Goal: Information Seeking & Learning: Learn about a topic

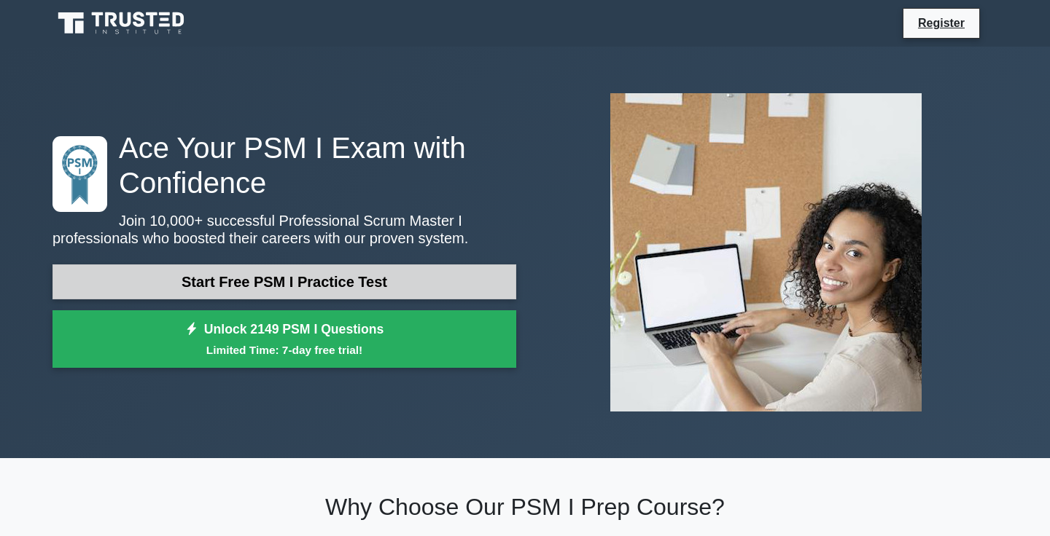
click at [450, 278] on link "Start Free PSM I Practice Test" at bounding box center [284, 282] width 464 height 35
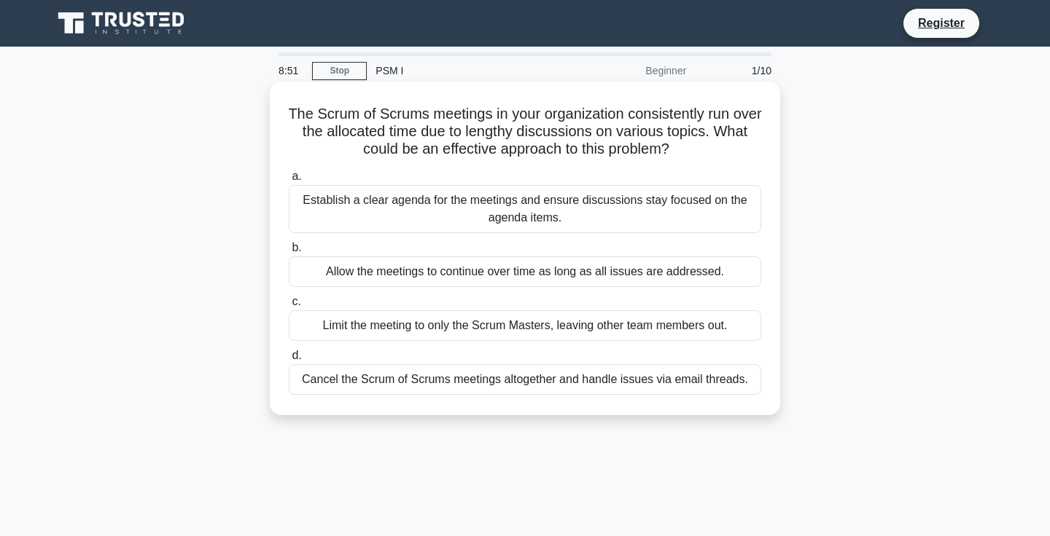
click at [614, 211] on div "Establish a clear agenda for the meetings and ensure discussions stay focused o…" at bounding box center [525, 209] width 472 height 48
click at [289, 181] on input "a. Establish a clear agenda for the meetings and ensure discussions stay focuse…" at bounding box center [289, 176] width 0 height 9
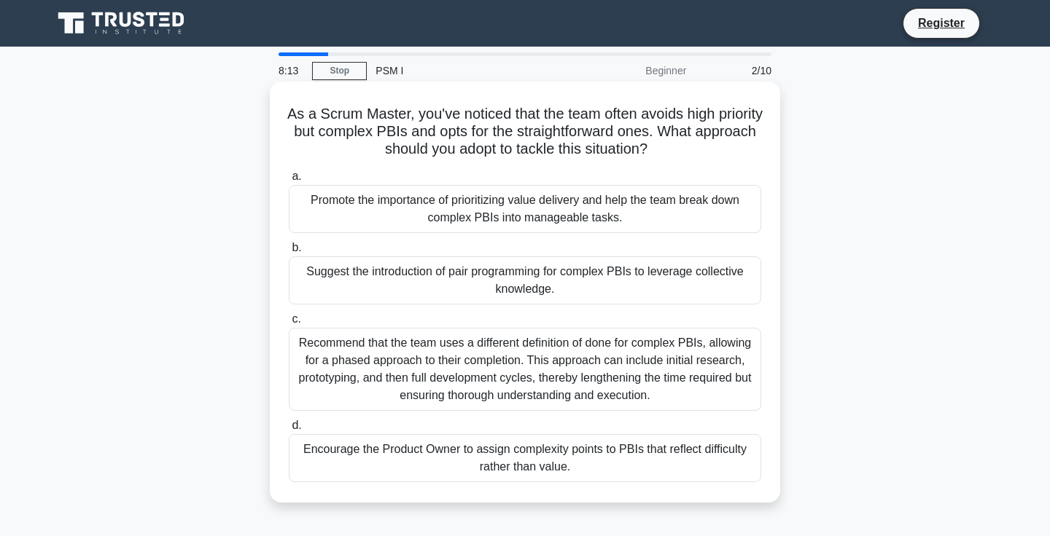
click at [604, 378] on div "Recommend that the team uses a different definition of done for complex PBIs, a…" at bounding box center [525, 369] width 472 height 83
click at [289, 324] on input "c. Recommend that the team uses a different definition of done for complex PBIs…" at bounding box center [289, 319] width 0 height 9
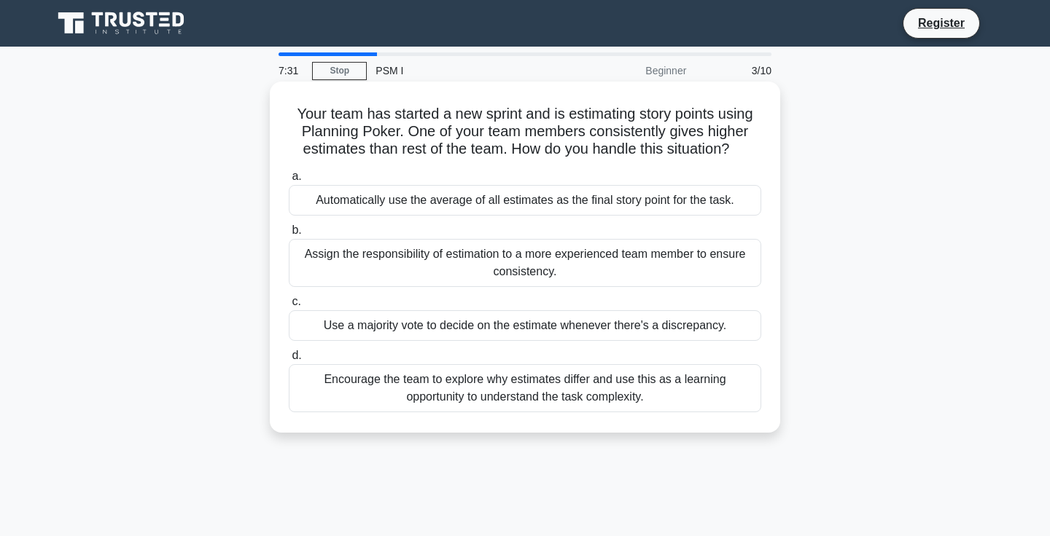
click at [576, 391] on div "Encourage the team to explore why estimates differ and use this as a learning o…" at bounding box center [525, 388] width 472 height 48
click at [289, 361] on input "d. Encourage the team to explore why estimates differ and use this as a learnin…" at bounding box center [289, 355] width 0 height 9
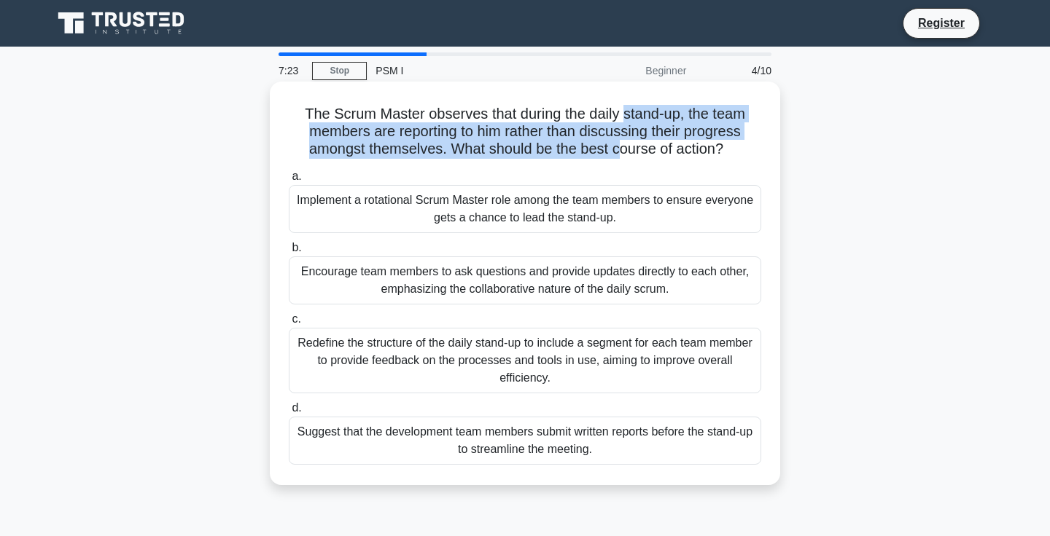
drag, startPoint x: 625, startPoint y: 109, endPoint x: 617, endPoint y: 155, distance: 46.7
click at [617, 155] on h5 "The Scrum Master observes that during the daily stand-up, the team members are …" at bounding box center [524, 132] width 475 height 54
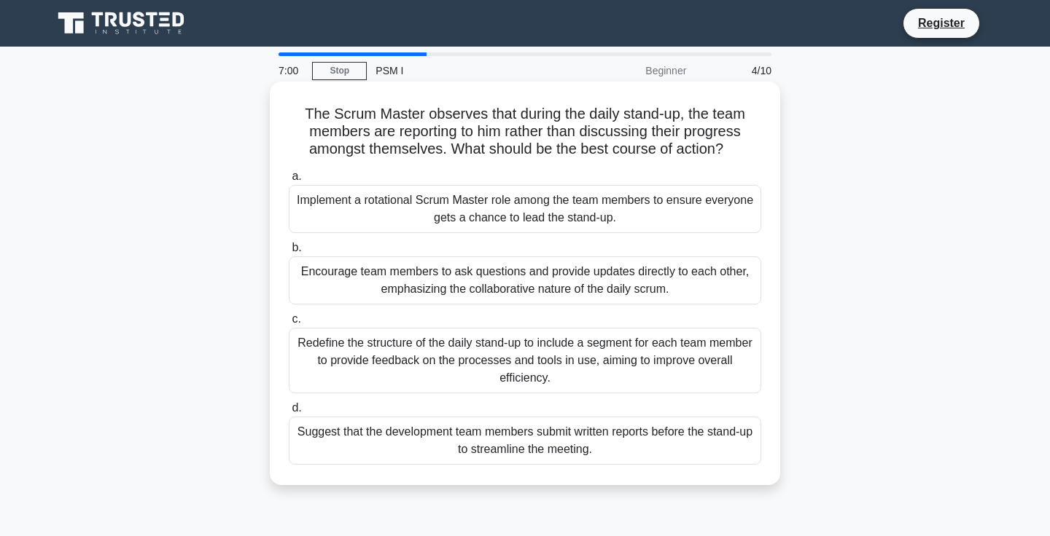
click at [591, 361] on div "Redefine the structure of the daily stand-up to include a segment for each team…" at bounding box center [525, 361] width 472 height 66
click at [289, 324] on input "c. Redefine the structure of the daily stand-up to include a segment for each t…" at bounding box center [289, 319] width 0 height 9
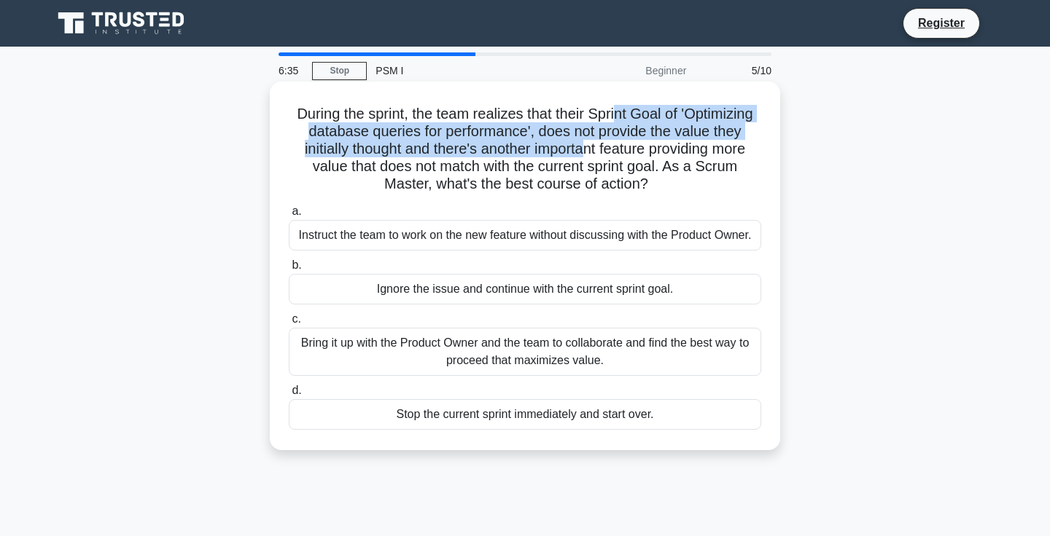
drag, startPoint x: 615, startPoint y: 115, endPoint x: 585, endPoint y: 146, distance: 42.8
click at [585, 146] on h5 "During the sprint, the team realizes that their Sprint Goal of 'Optimizing data…" at bounding box center [524, 149] width 475 height 89
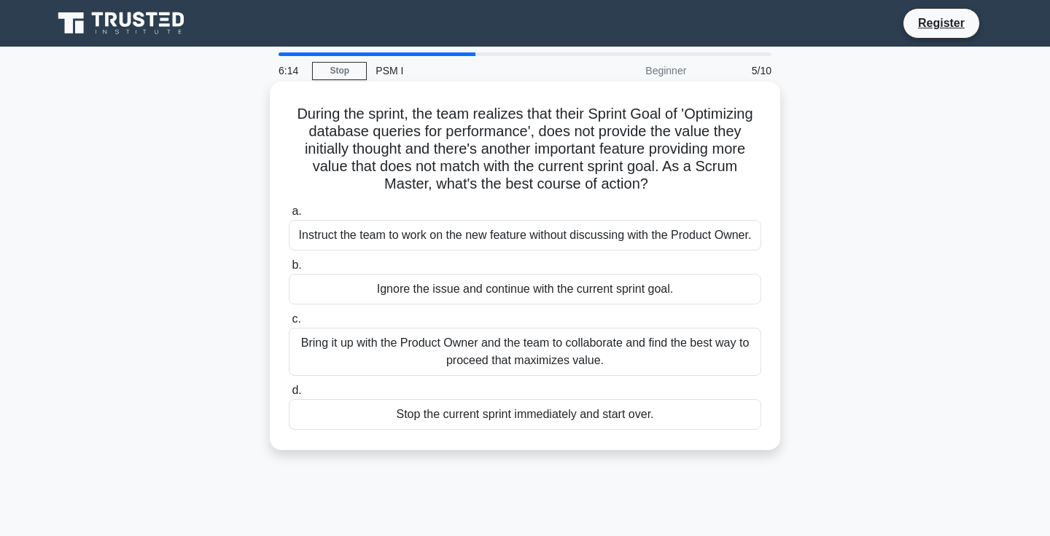
click at [578, 370] on div "Bring it up with the Product Owner and the team to collaborate and find the bes…" at bounding box center [525, 352] width 472 height 48
click at [289, 324] on input "c. Bring it up with the Product Owner and the team to collaborate and find the …" at bounding box center [289, 319] width 0 height 9
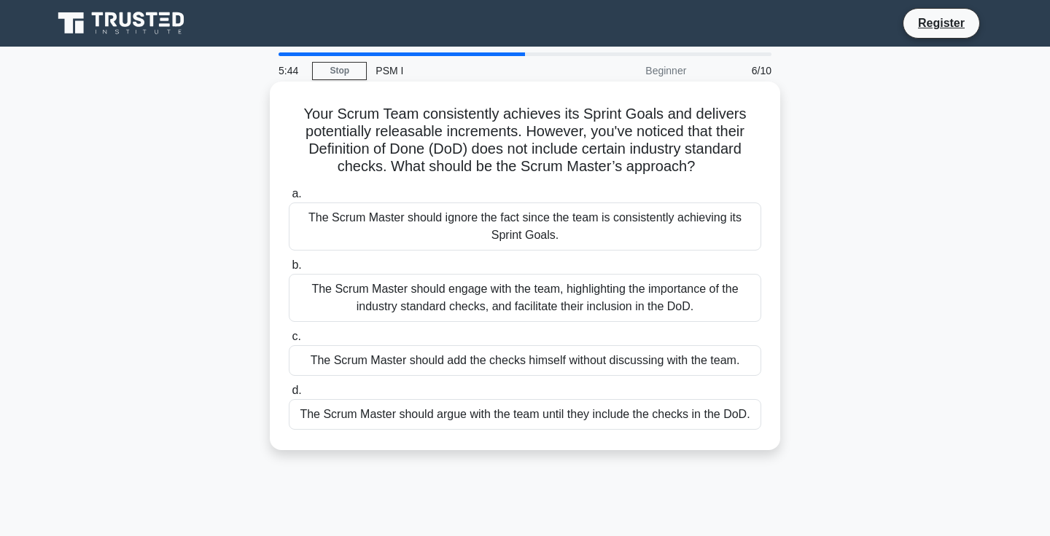
click at [597, 301] on div "The Scrum Master should engage with the team, highlighting the importance of th…" at bounding box center [525, 298] width 472 height 48
click at [289, 270] on input "b. The Scrum Master should engage with the team, highlighting the importance of…" at bounding box center [289, 265] width 0 height 9
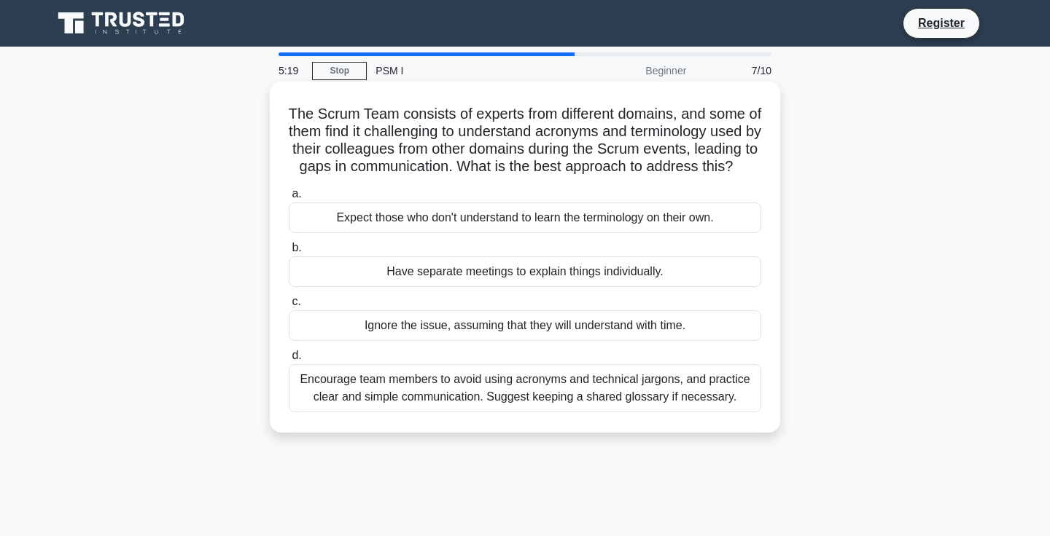
click at [559, 390] on div "Encourage team members to avoid using acronyms and technical jargons, and pract…" at bounding box center [525, 388] width 472 height 48
click at [289, 361] on input "d. Encourage team members to avoid using acronyms and technical jargons, and pr…" at bounding box center [289, 355] width 0 height 9
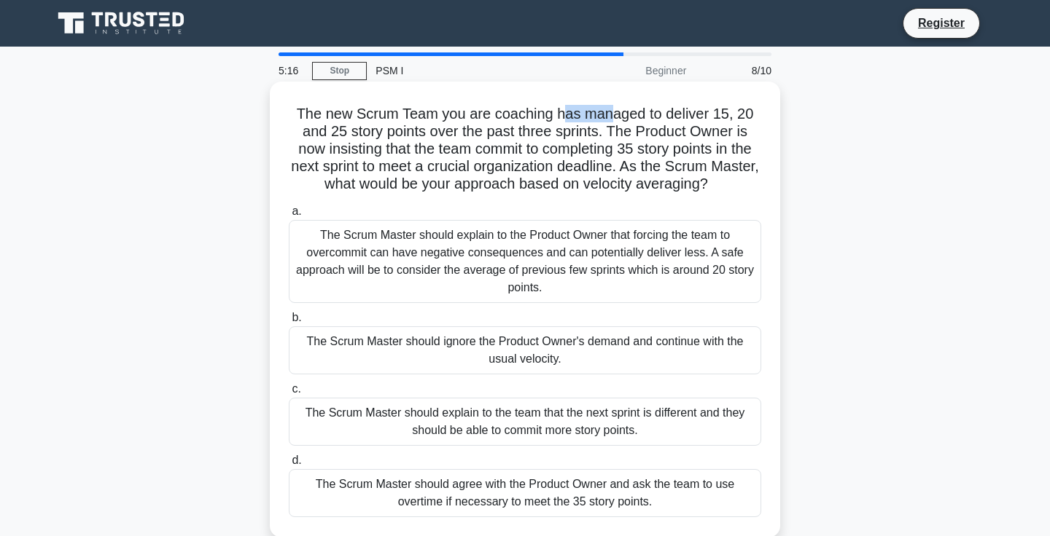
drag, startPoint x: 561, startPoint y: 116, endPoint x: 607, endPoint y: 125, distance: 46.7
click at [611, 122] on h5 "The new Scrum Team you are coaching has managed to deliver 15, 20 and 25 story …" at bounding box center [524, 149] width 475 height 89
click at [607, 125] on h5 "The new Scrum Team you are coaching has managed to deliver 15, 20 and 25 story …" at bounding box center [524, 149] width 475 height 89
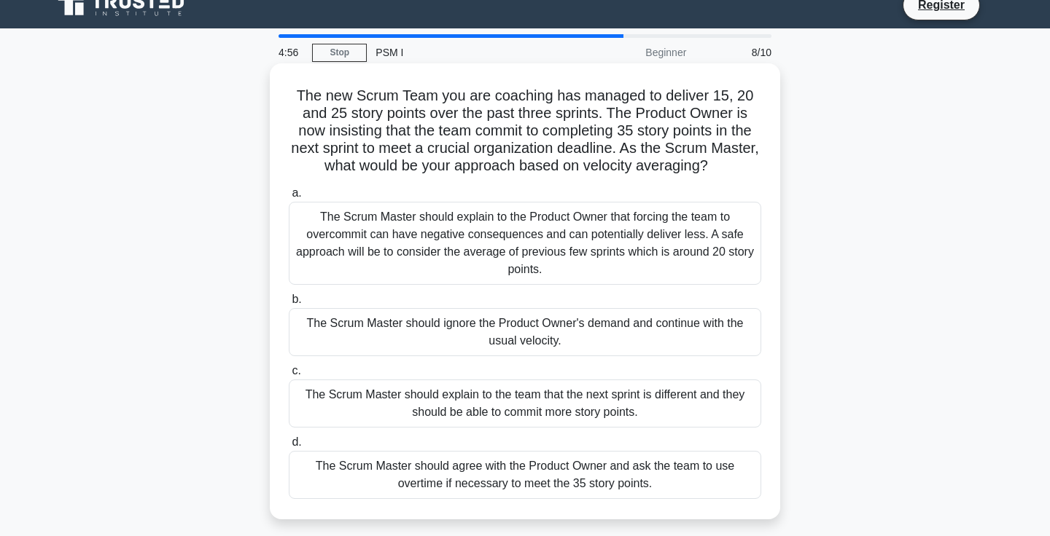
scroll to position [22, 0]
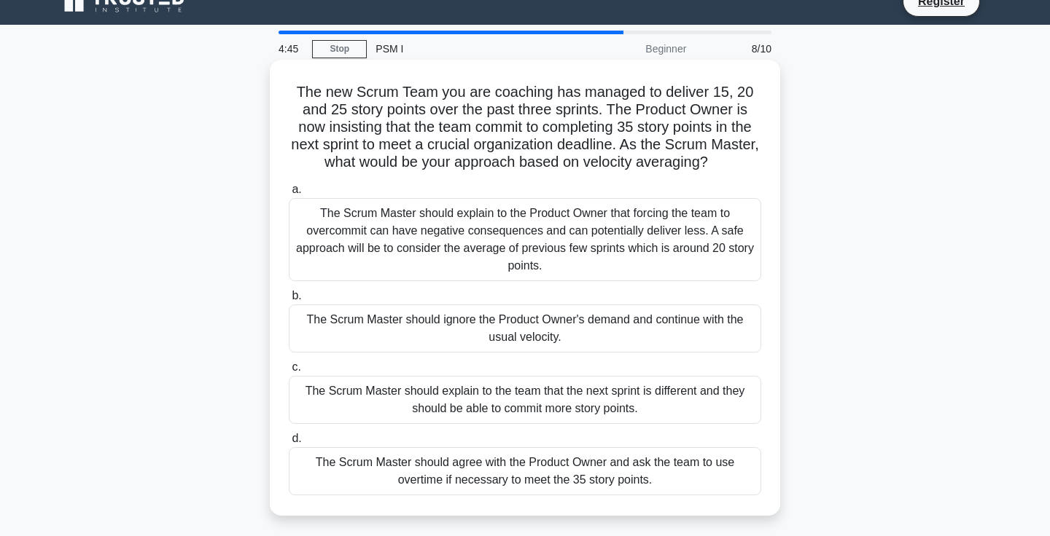
click at [617, 233] on div "The Scrum Master should explain to the Product Owner that forcing the team to o…" at bounding box center [525, 239] width 472 height 83
click at [289, 195] on input "a. The Scrum Master should explain to the Product Owner that forcing the team t…" at bounding box center [289, 189] width 0 height 9
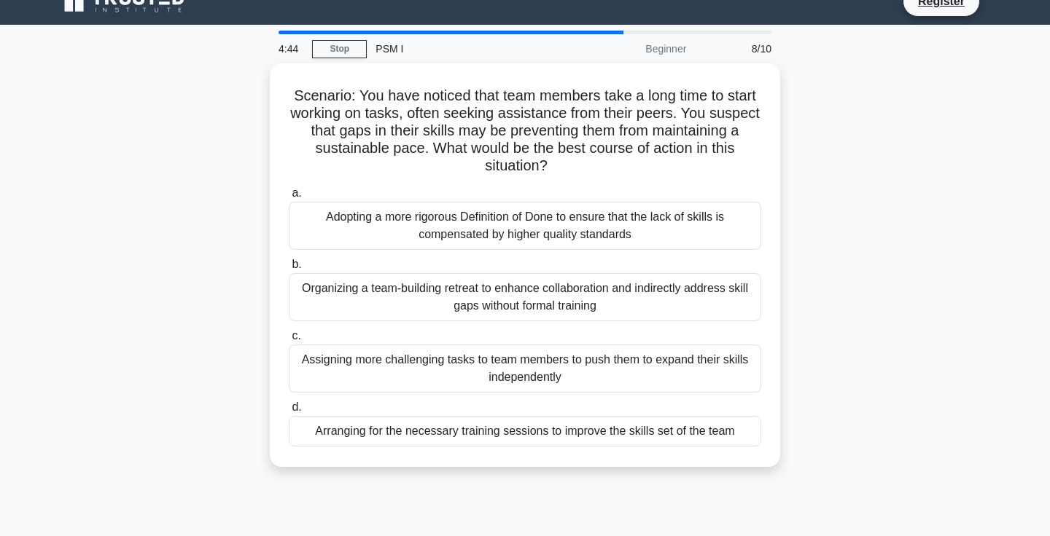
scroll to position [0, 0]
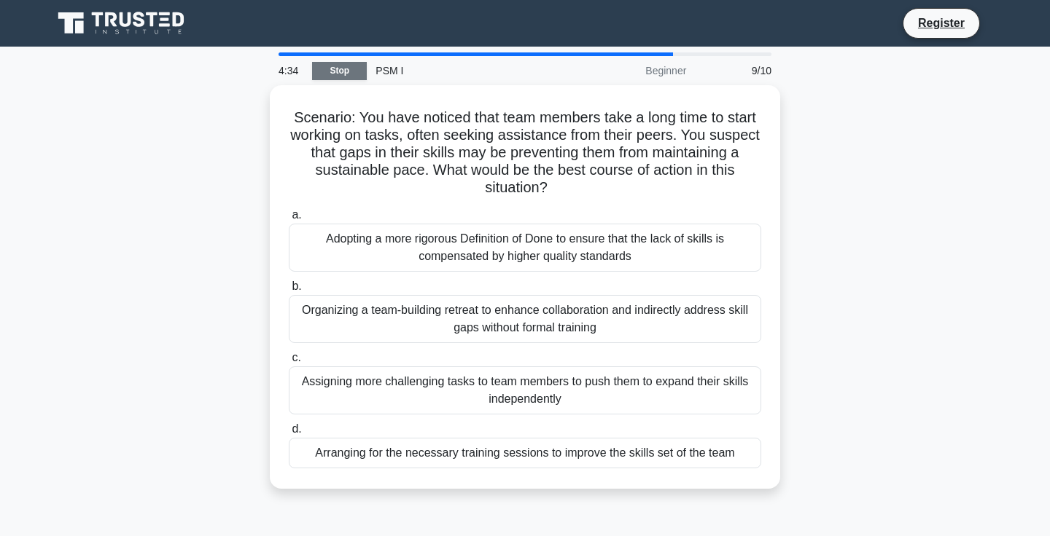
click at [345, 78] on link "Stop" at bounding box center [339, 71] width 55 height 18
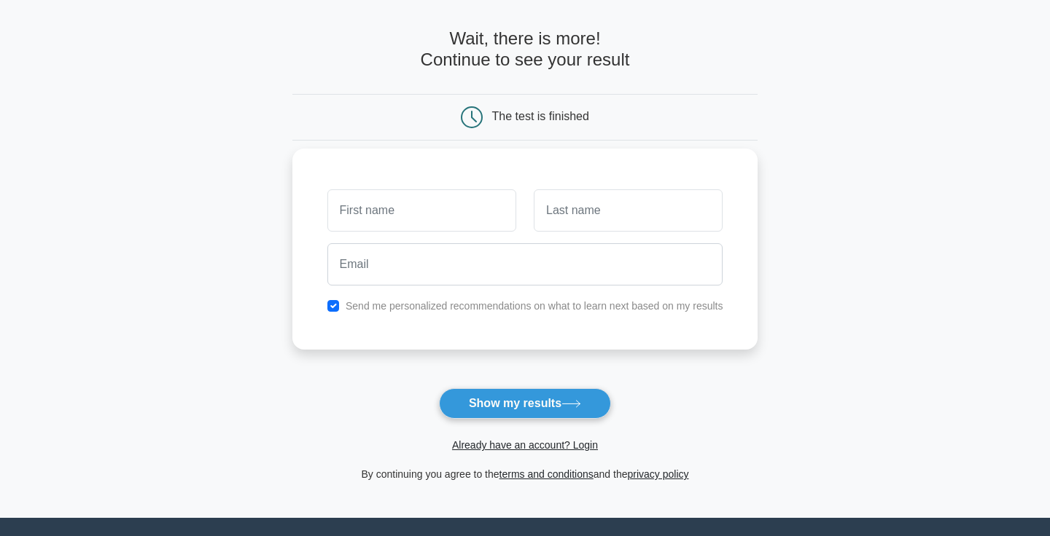
scroll to position [67, 0]
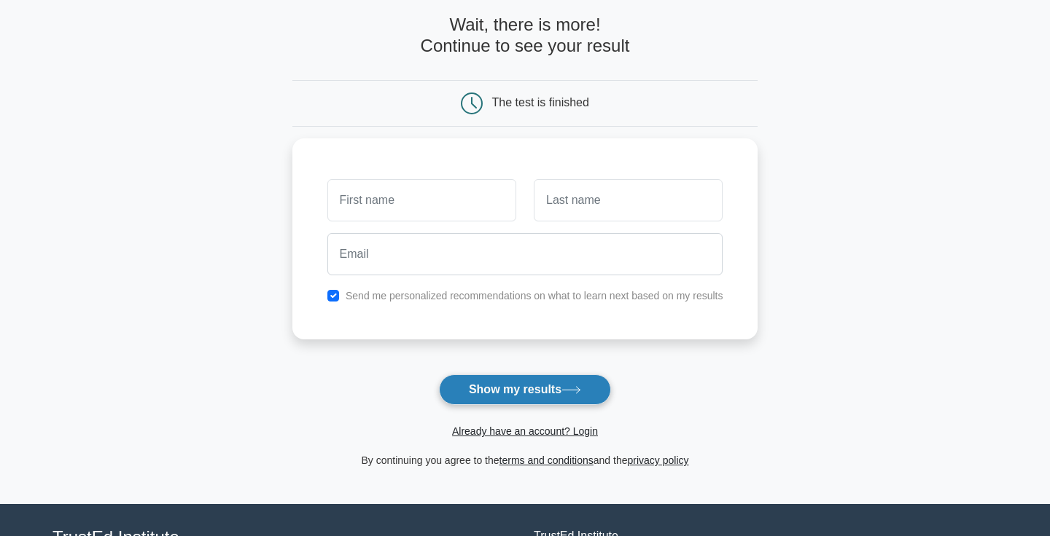
click at [560, 387] on button "Show my results" at bounding box center [525, 390] width 172 height 31
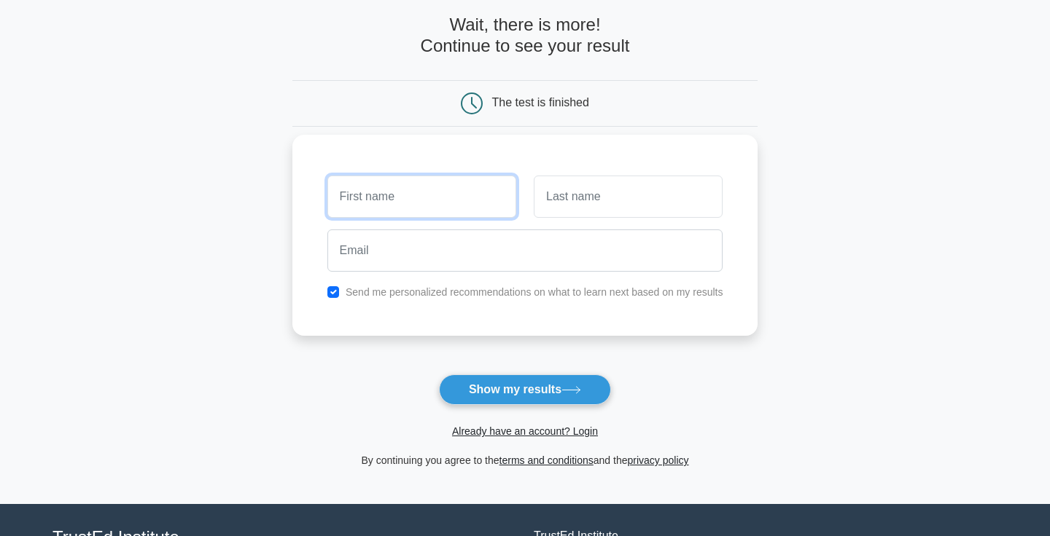
click at [378, 191] on input "text" at bounding box center [421, 197] width 189 height 42
click at [333, 296] on input "checkbox" at bounding box center [333, 292] width 12 height 12
checkbox input "false"
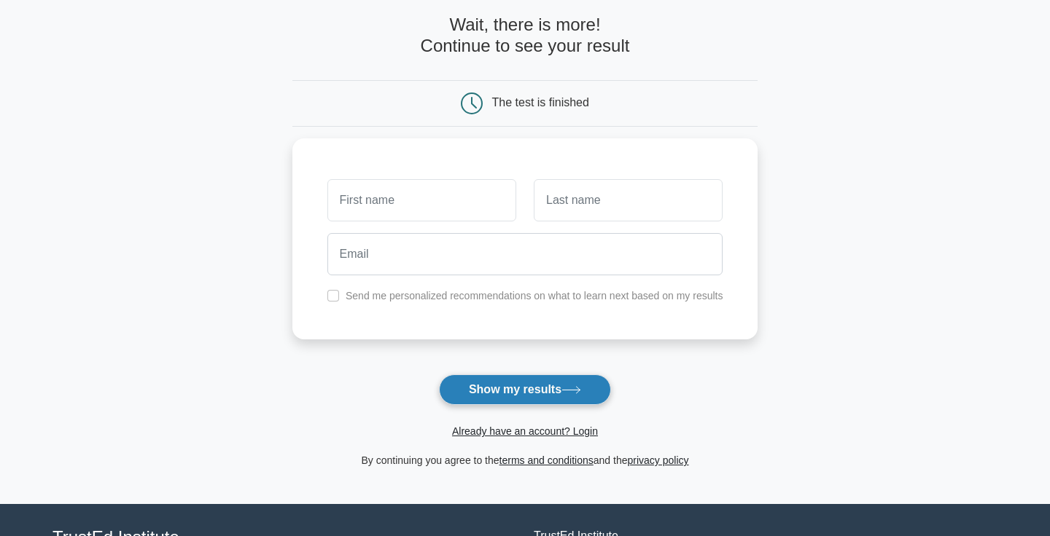
click at [482, 388] on button "Show my results" at bounding box center [525, 390] width 172 height 31
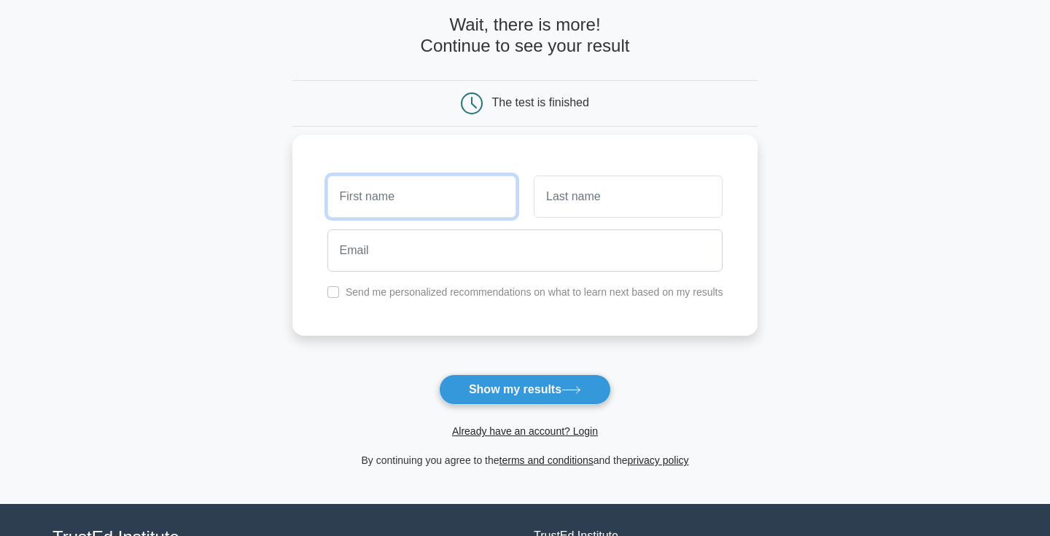
click at [417, 197] on input "text" at bounding box center [421, 197] width 189 height 42
type input "Aleksander"
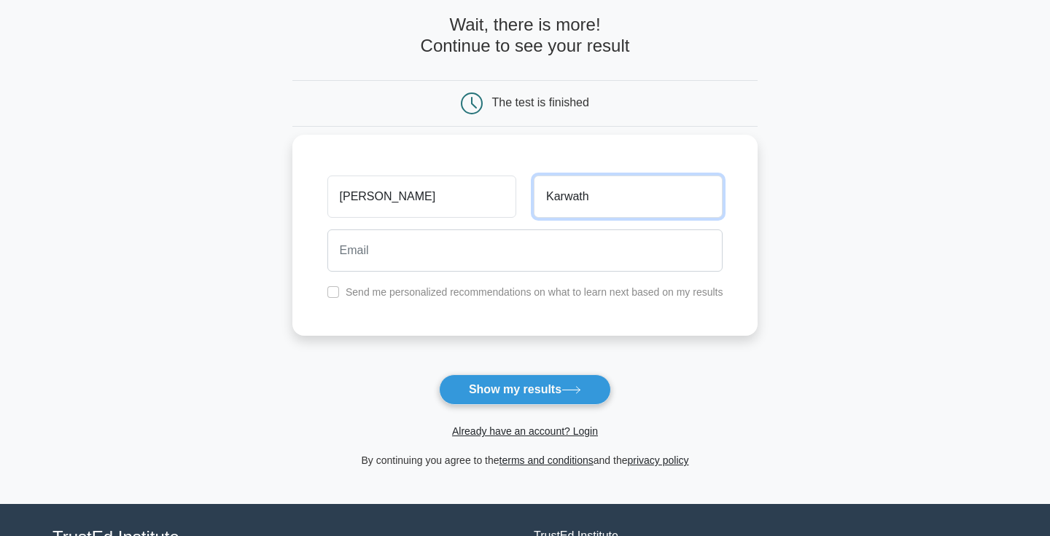
type input "Karwath"
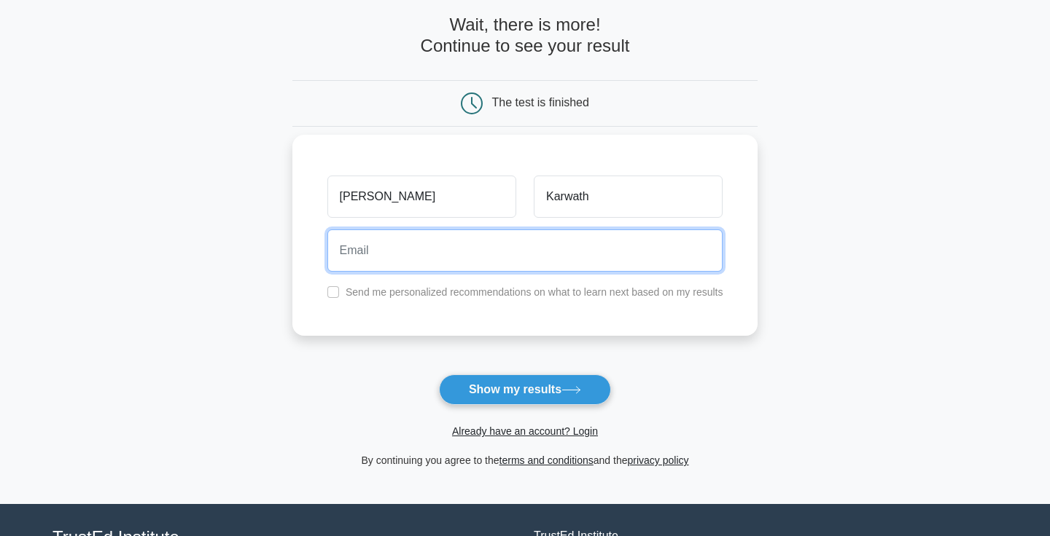
type input "a"
type input "aleksanderkarwath@gmail.com"
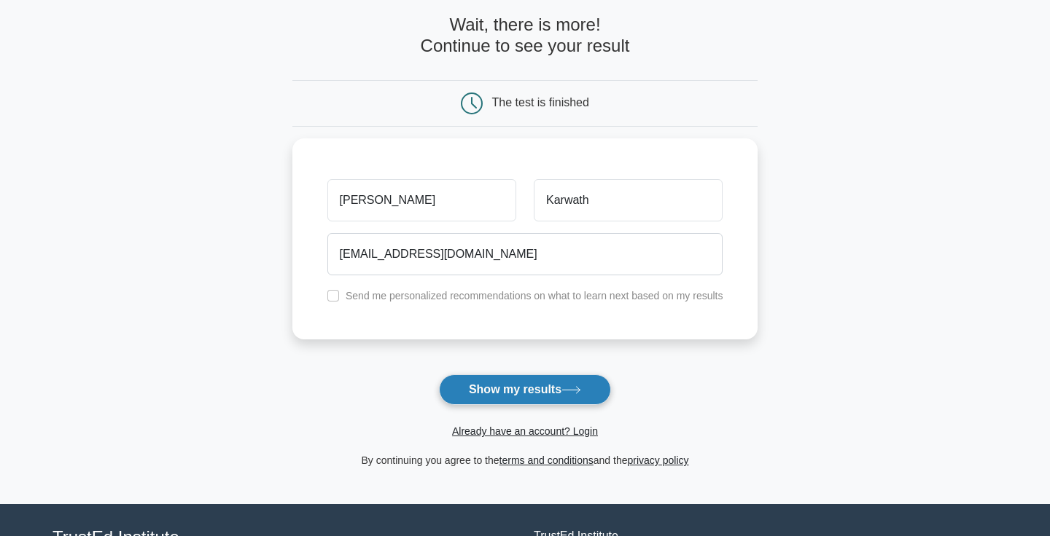
click at [489, 399] on button "Show my results" at bounding box center [525, 390] width 172 height 31
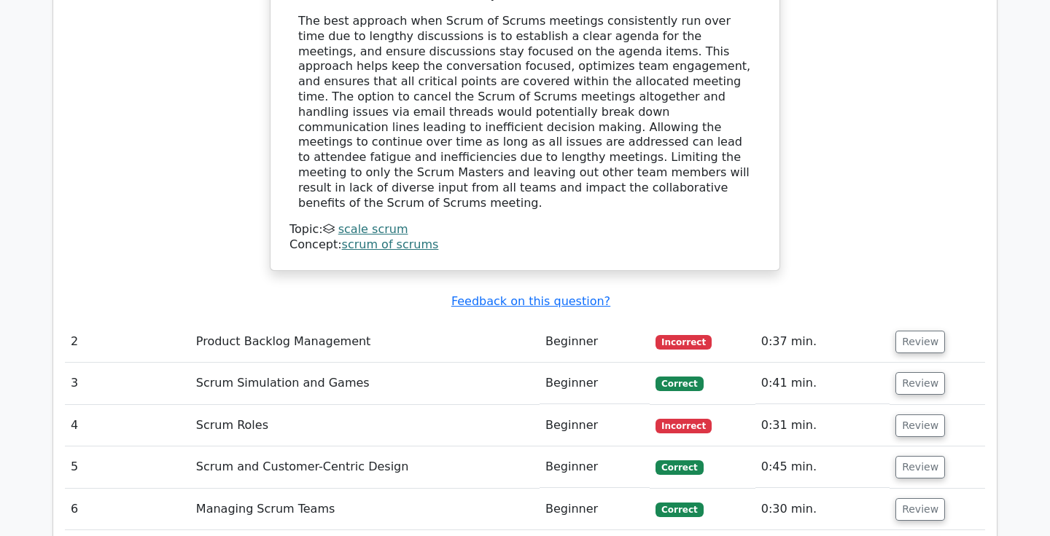
scroll to position [1703, 0]
click at [331, 322] on td "Product Backlog Management" at bounding box center [364, 343] width 349 height 42
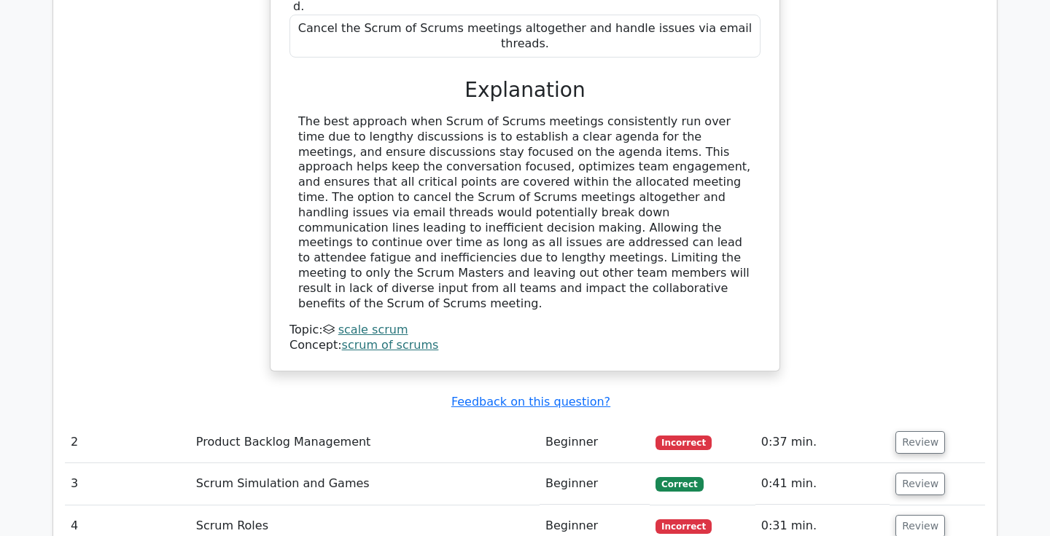
scroll to position [1616, 0]
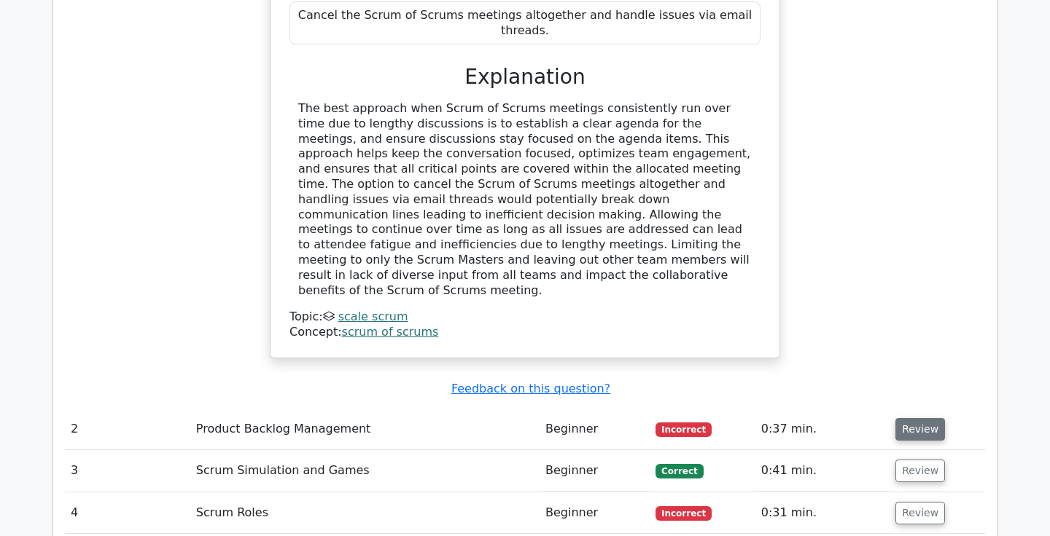
click at [905, 418] on button "Review" at bounding box center [920, 429] width 50 height 23
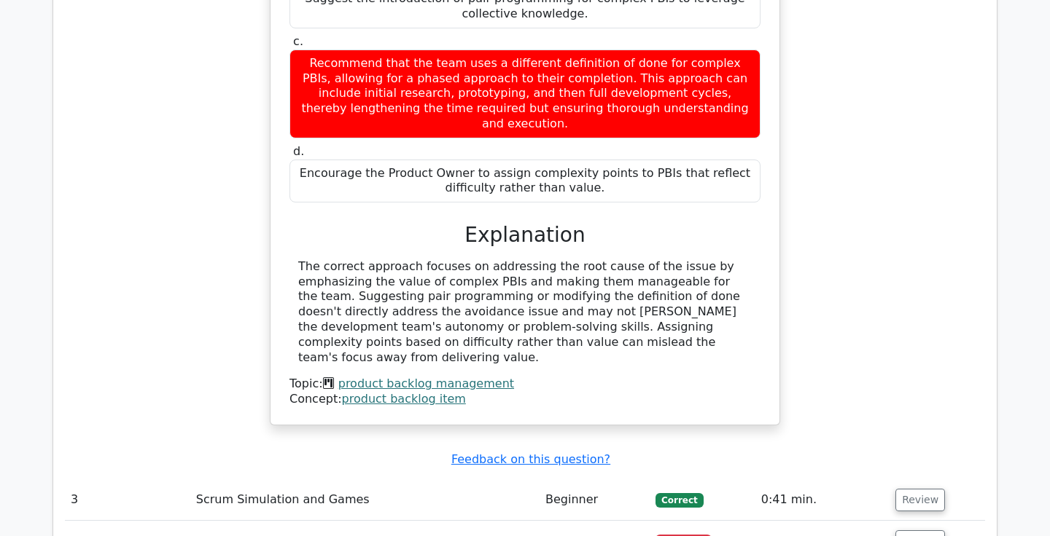
scroll to position [2250, 0]
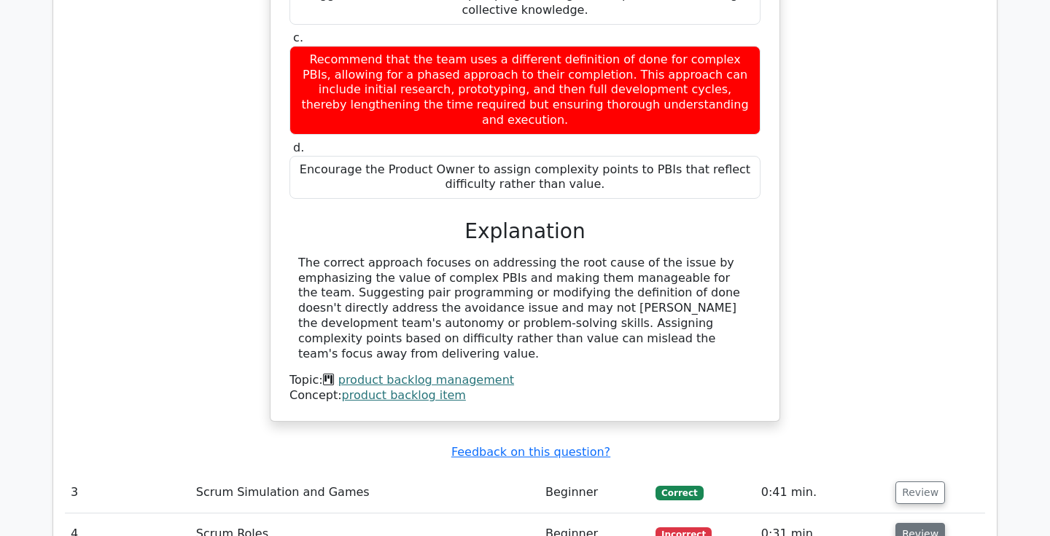
click at [898, 523] on button "Review" at bounding box center [920, 534] width 50 height 23
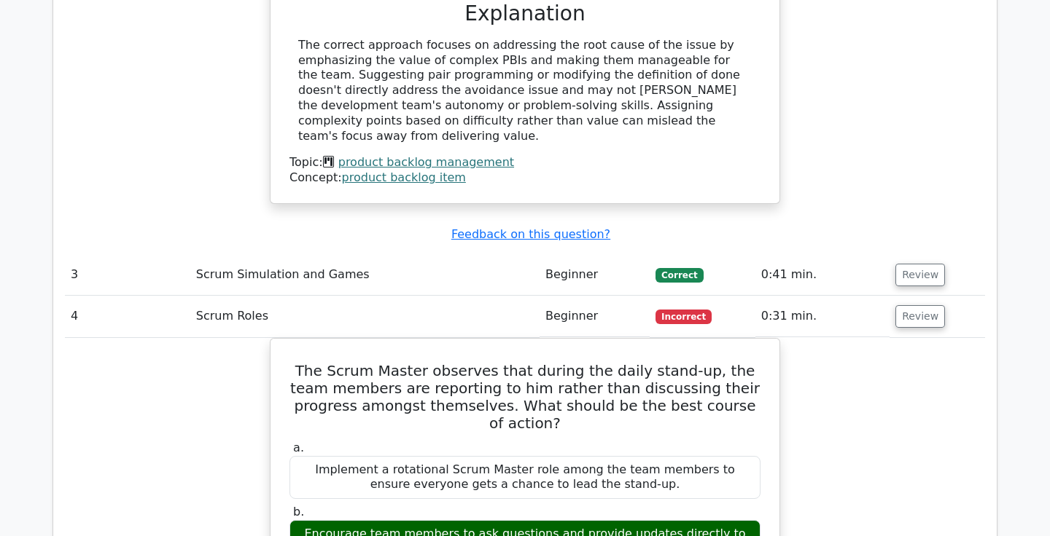
scroll to position [2479, 0]
